Goal: Information Seeking & Learning: Check status

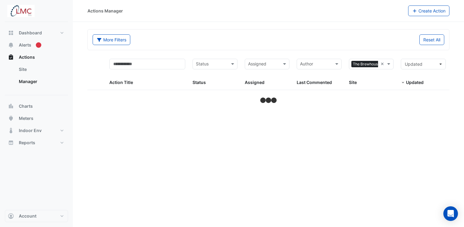
select select "***"
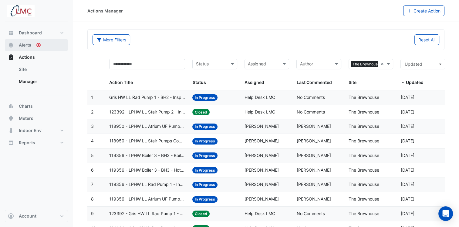
click at [27, 46] on span "Alerts" at bounding box center [25, 45] width 12 height 6
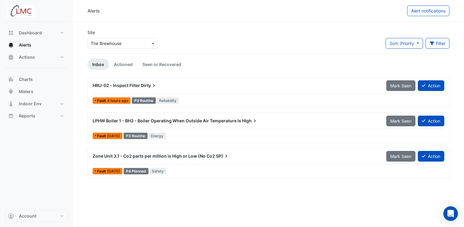
click at [135, 86] on span "HRU-02 - Inspect Filter" at bounding box center [116, 85] width 47 height 5
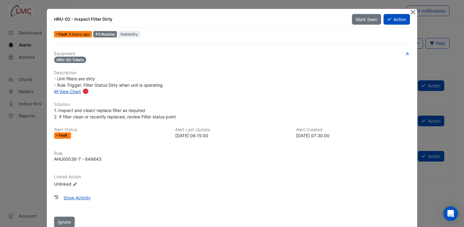
click at [411, 13] on button "Close" at bounding box center [413, 12] width 6 height 6
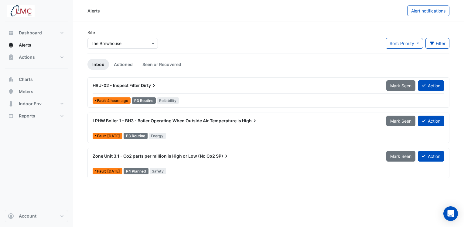
click at [137, 85] on span "HRU-02 - Inspect Filter" at bounding box center [116, 85] width 47 height 5
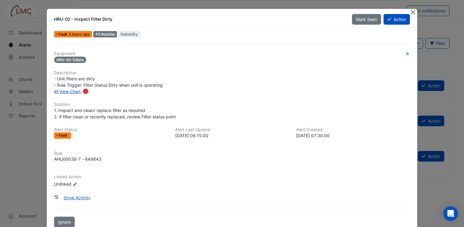
click at [410, 13] on button "Close" at bounding box center [413, 12] width 6 height 6
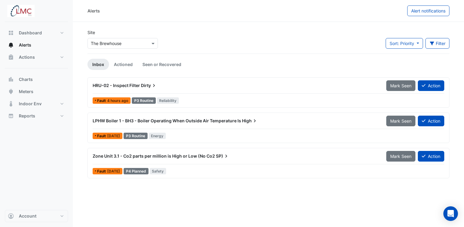
click at [140, 155] on span "Zone Unit 3.1 - Co2 parts per million is High or Low (No Co2" at bounding box center [154, 155] width 122 height 5
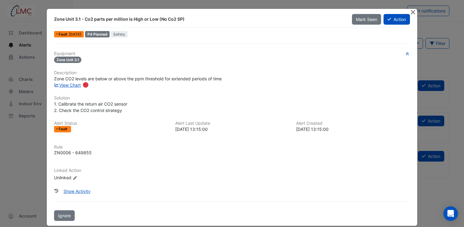
click at [412, 12] on button "Close" at bounding box center [413, 12] width 6 height 6
